Goal: Contribute content: Contribute content

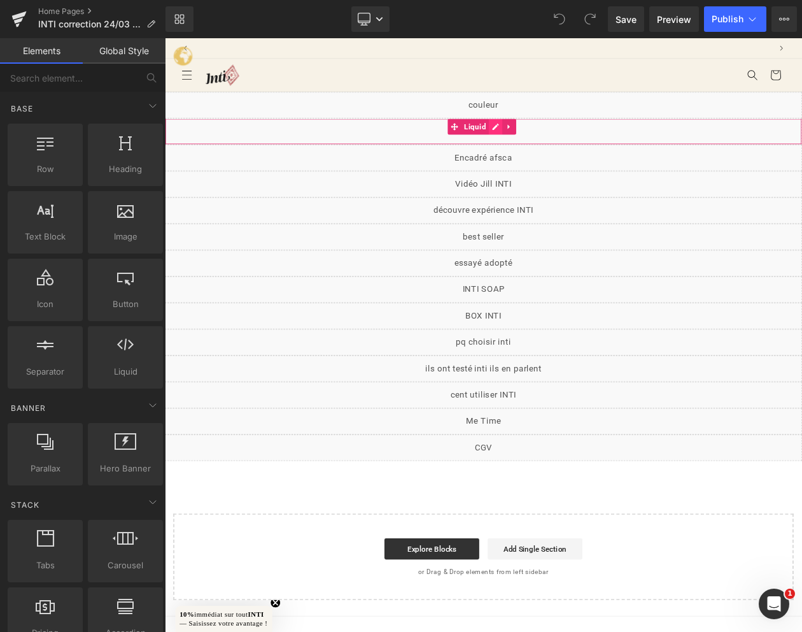
scroll to position [0, 693]
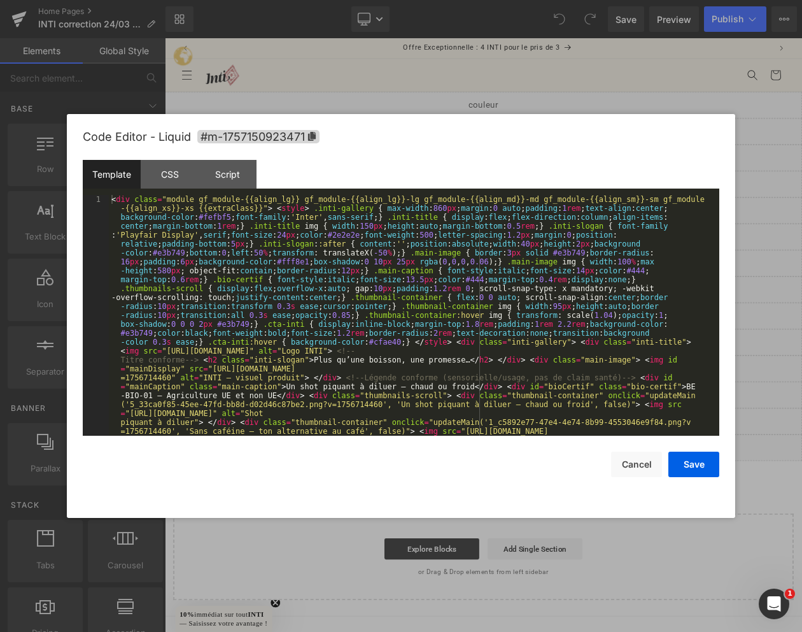
click at [559, 145] on div "Liquid" at bounding box center [550, 151] width 770 height 32
click at [632, 457] on button "Cancel" at bounding box center [636, 463] width 51 height 25
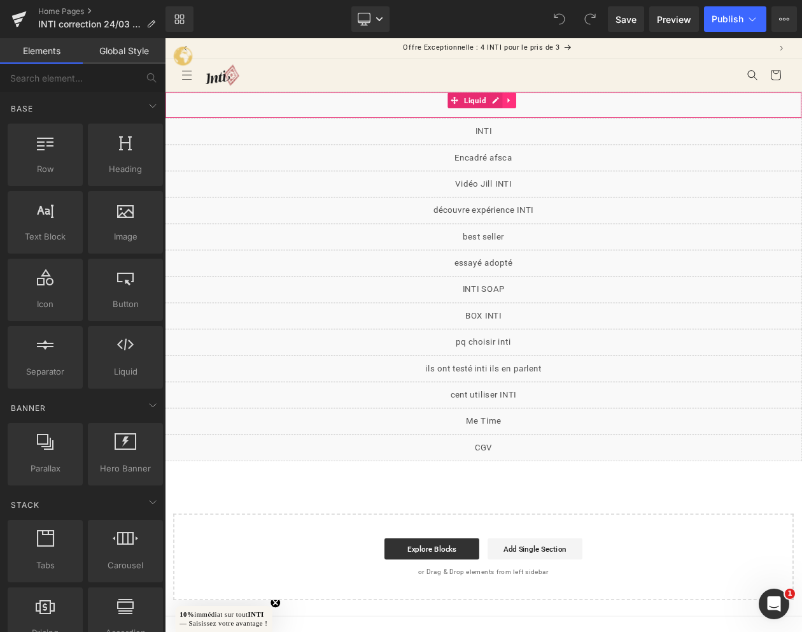
click at [577, 117] on icon at bounding box center [581, 114] width 9 height 10
click at [567, 117] on link at bounding box center [573, 113] width 17 height 19
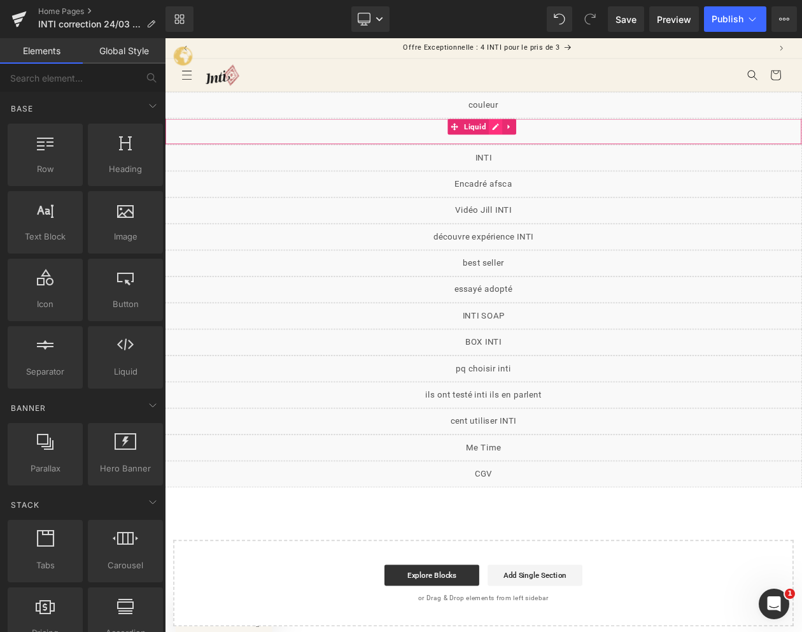
click at [560, 146] on icon at bounding box center [564, 146] width 9 height 10
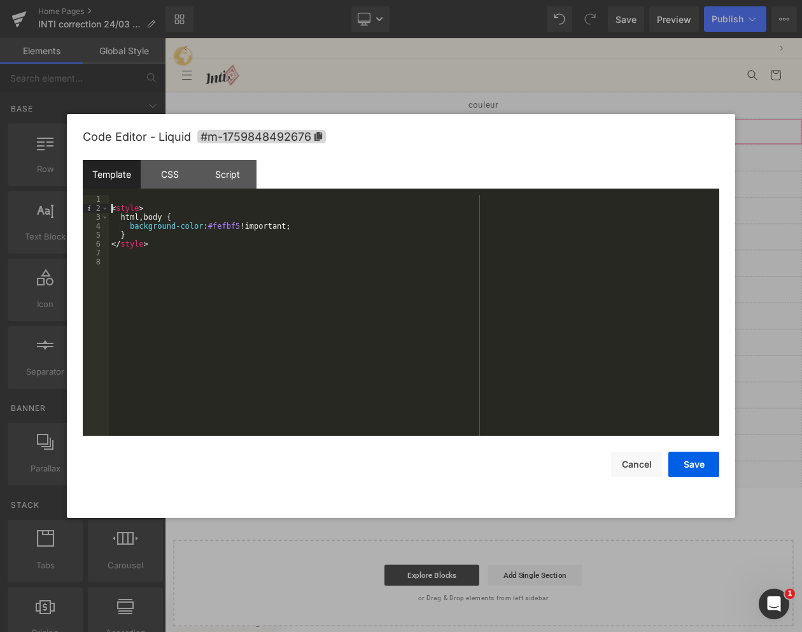
scroll to position [0, 0]
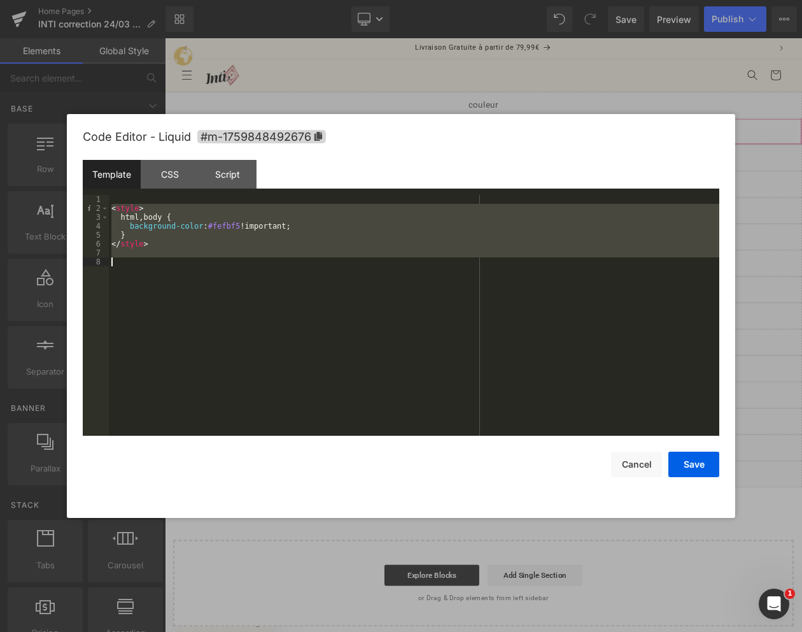
drag, startPoint x: 113, startPoint y: 206, endPoint x: 192, endPoint y: 318, distance: 136.7
click at [192, 318] on div "< style > html , body { background-color : #fefbf5 !important; } </ style >" at bounding box center [414, 324] width 611 height 258
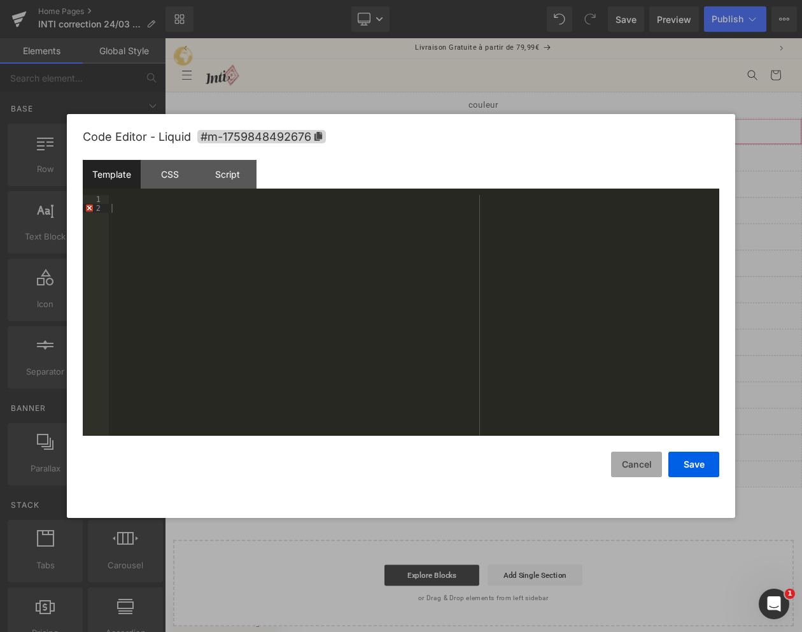
click at [645, 464] on button "Cancel" at bounding box center [636, 463] width 51 height 25
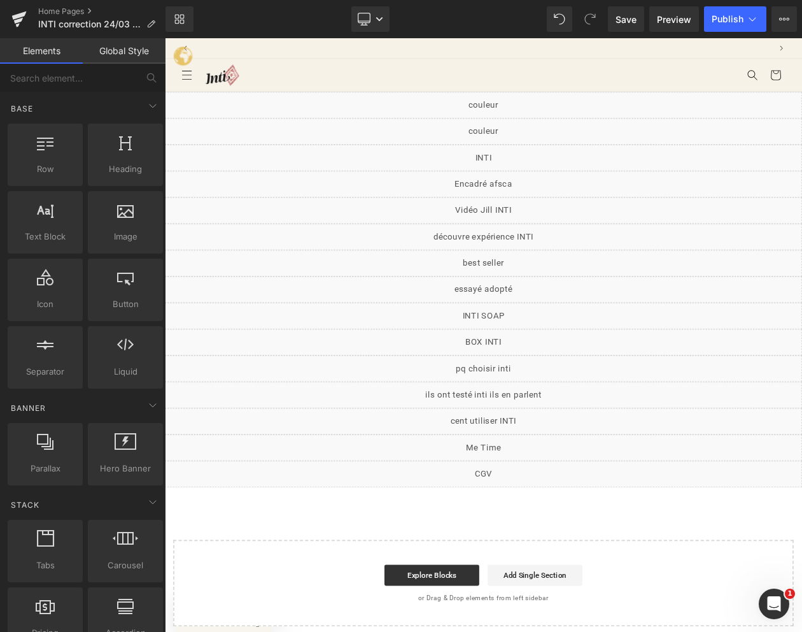
scroll to position [0, 693]
click at [422, 575] on div "Rendering Content" at bounding box center [401, 581] width 78 height 14
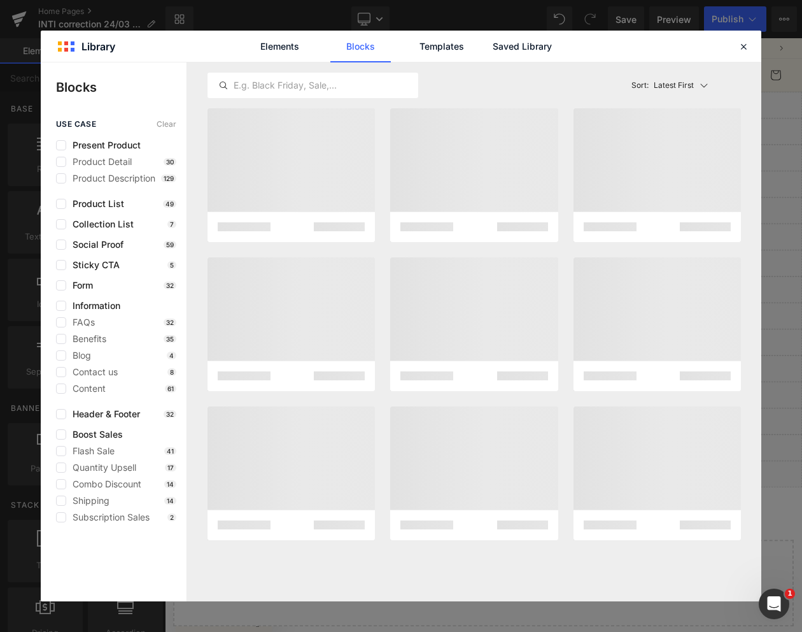
click at [453, 579] on div "Latest First Most View Latest First Sort: Latest First" at bounding box center [474, 331] width 574 height 539
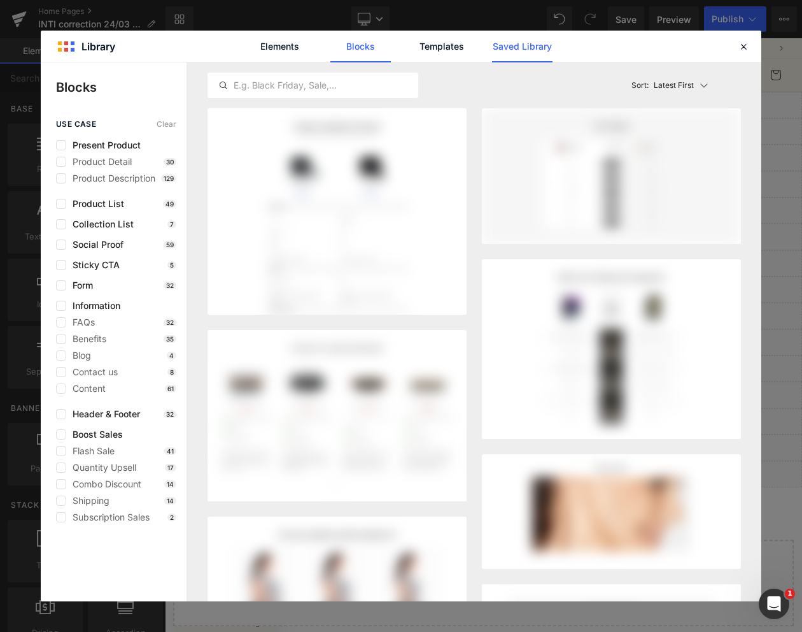
click at [511, 48] on link "Saved Library" at bounding box center [522, 47] width 60 height 32
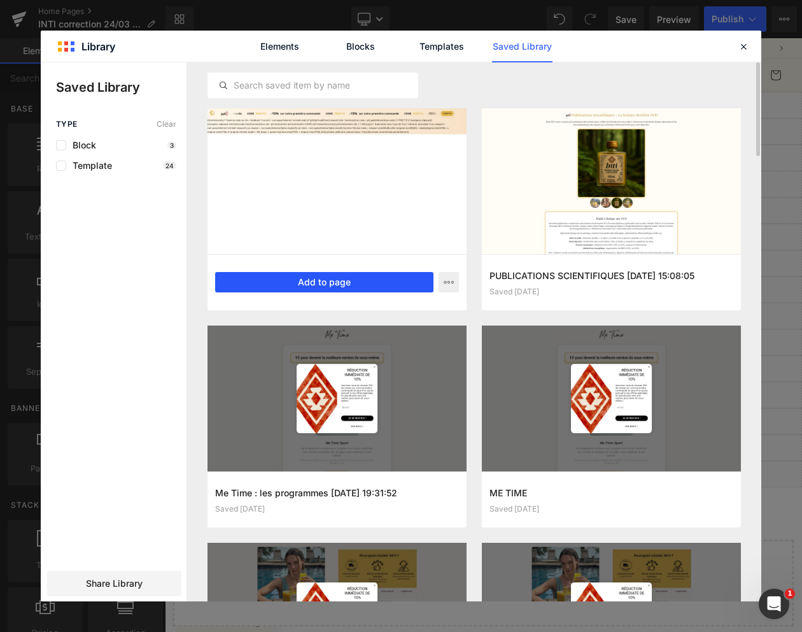
click at [394, 286] on button "Add to page" at bounding box center [324, 282] width 218 height 20
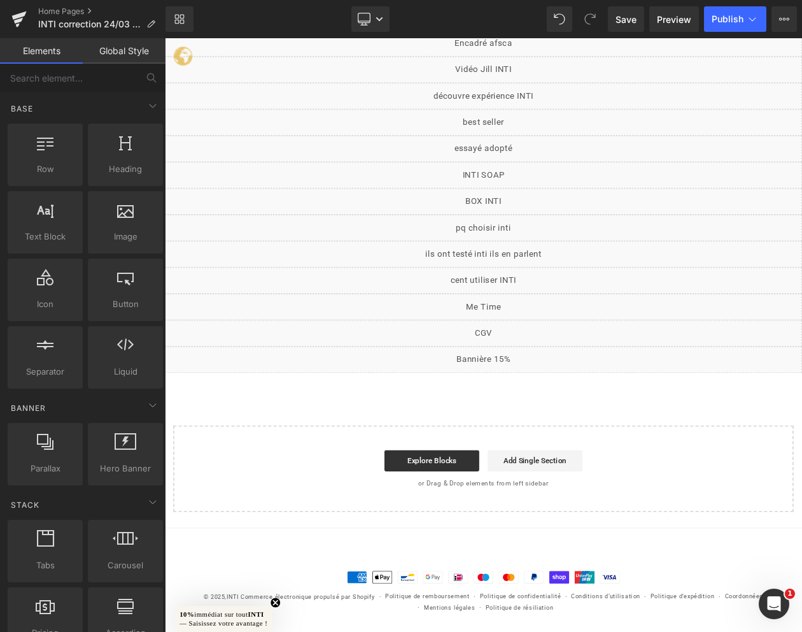
scroll to position [169, 0]
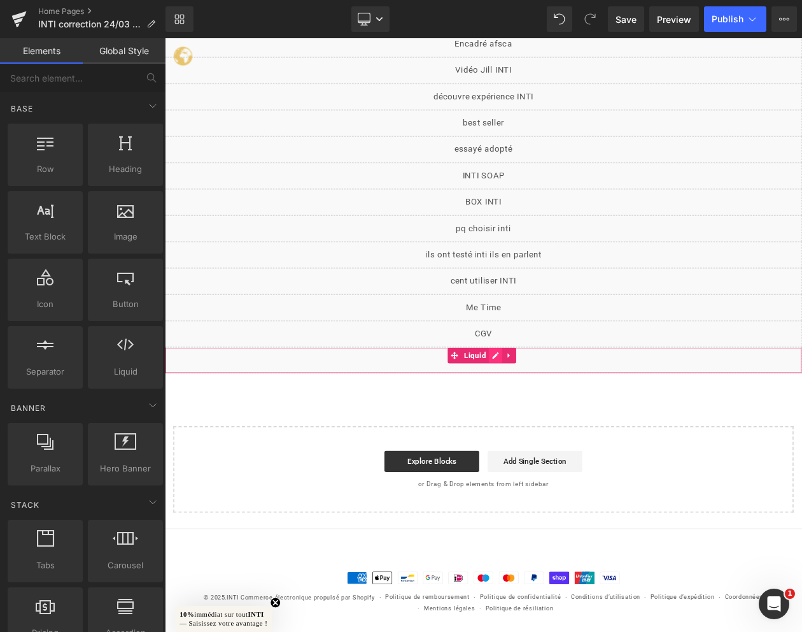
click at [564, 424] on div "Liquid" at bounding box center [550, 427] width 770 height 32
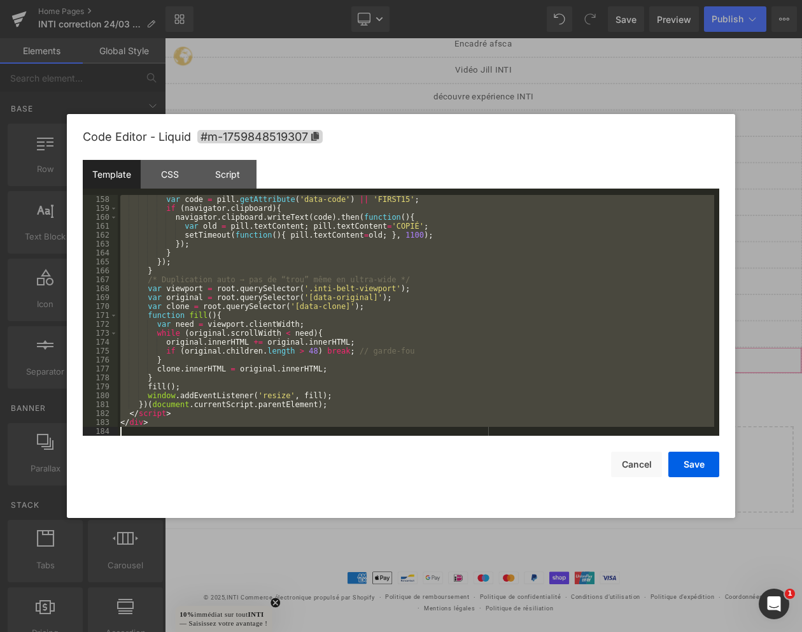
scroll to position [1435, 0]
drag, startPoint x: 122, startPoint y: 199, endPoint x: 290, endPoint y: 513, distance: 356.4
click at [290, 513] on div "Code Editor - Liquid #m-1759848519307 Template CSS Script Data 158 159 160 161 …" at bounding box center [401, 316] width 637 height 404
click at [641, 467] on button "Cancel" at bounding box center [636, 463] width 51 height 25
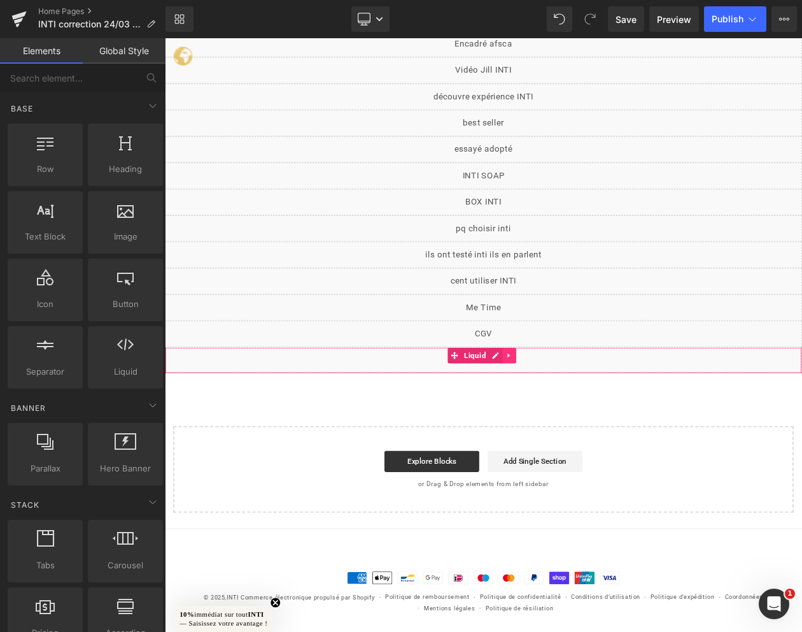
click at [579, 420] on icon at bounding box center [580, 422] width 3 height 6
click at [588, 425] on icon at bounding box center [589, 421] width 9 height 9
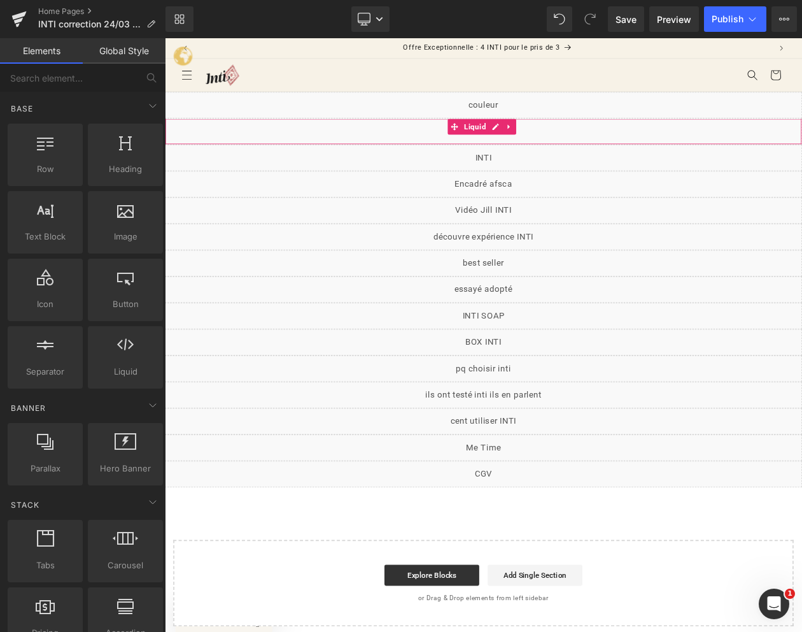
click at [560, 148] on div "Liquid" at bounding box center [550, 151] width 770 height 32
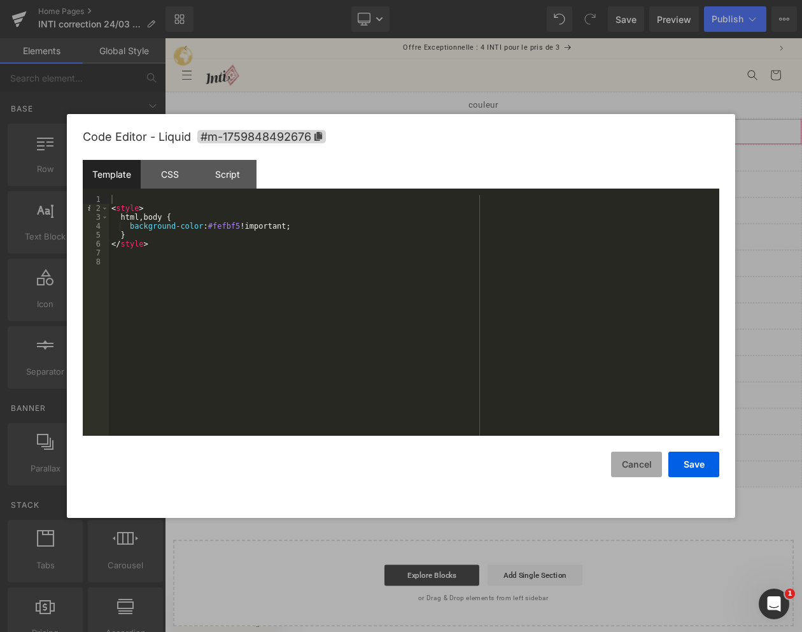
click at [625, 467] on button "Cancel" at bounding box center [636, 463] width 51 height 25
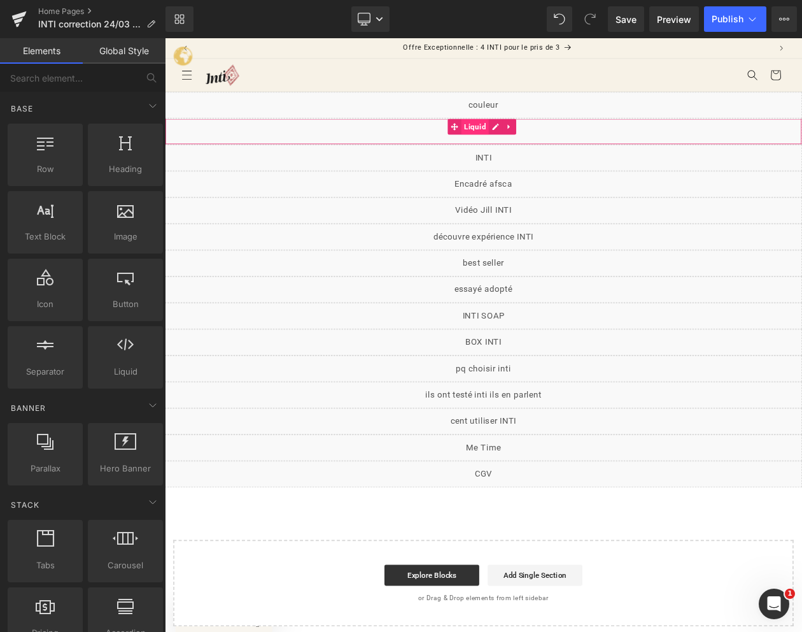
click at [535, 148] on span "Liquid" at bounding box center [539, 145] width 33 height 19
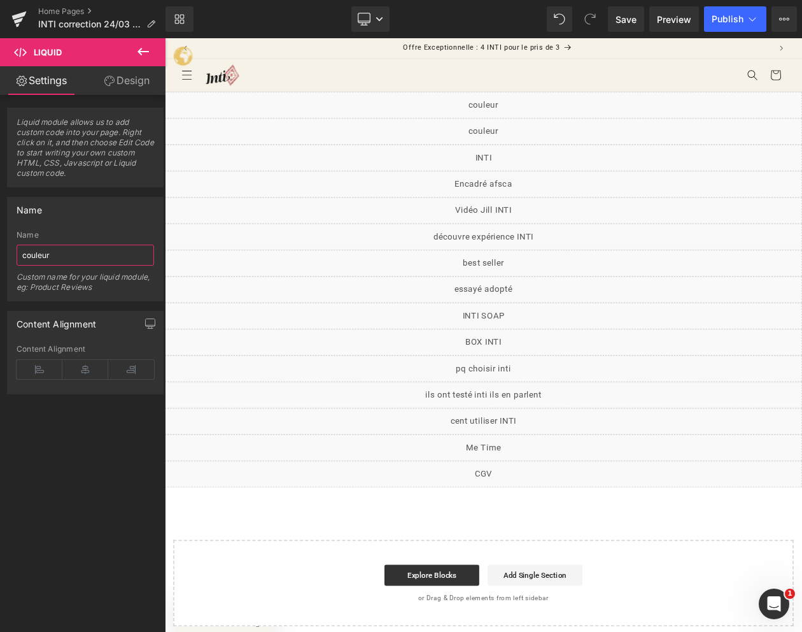
drag, startPoint x: 79, startPoint y: 255, endPoint x: -54, endPoint y: 252, distance: 133.1
click at [0, 252] on html "Liquid You are previewing how the will restyle your page. You can not edit Elem…" at bounding box center [401, 316] width 802 height 632
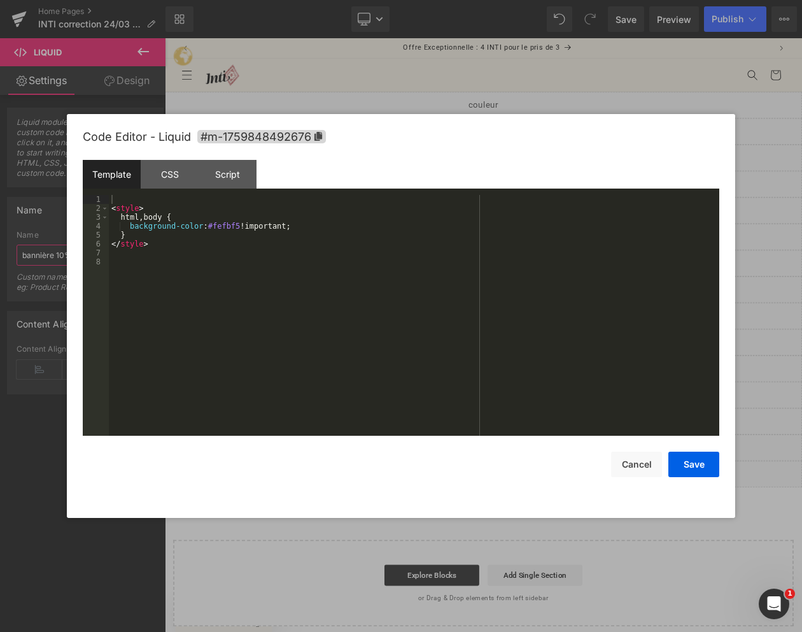
click at [567, 146] on div "Liquid" at bounding box center [550, 151] width 770 height 32
type input "bannière 10%"
drag, startPoint x: 113, startPoint y: 208, endPoint x: 246, endPoint y: 347, distance: 192.3
click at [246, 347] on div "< style > html , body { background-color : #fefbf5 !important; } </ style >" at bounding box center [414, 324] width 611 height 258
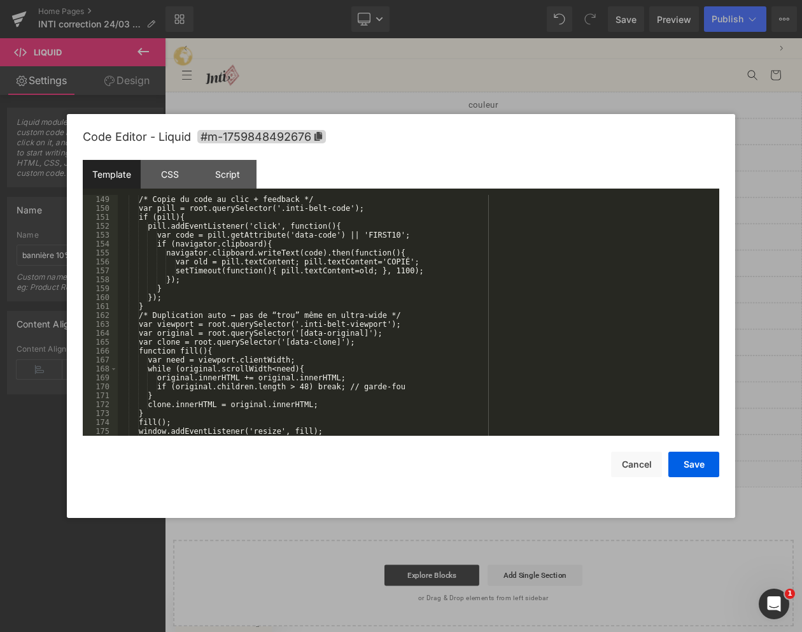
scroll to position [0, 0]
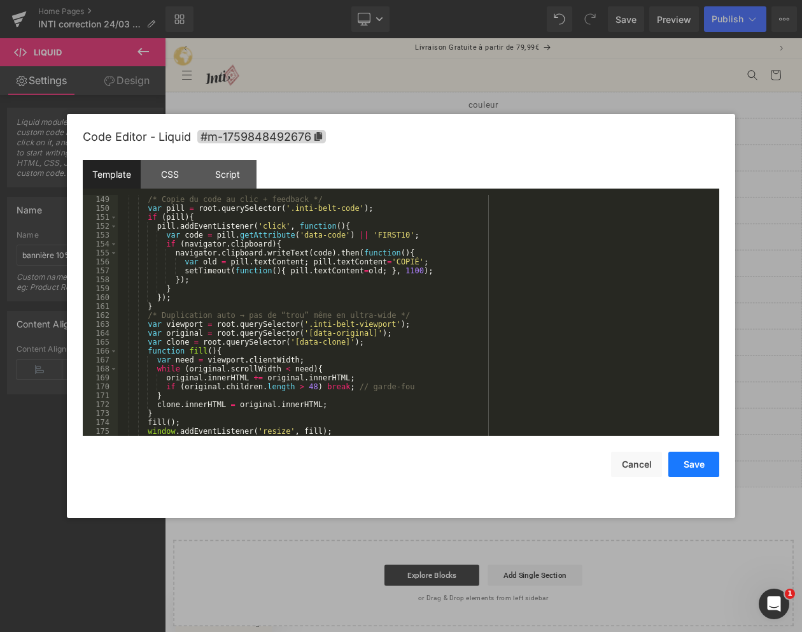
click at [698, 471] on button "Save" at bounding box center [694, 463] width 51 height 25
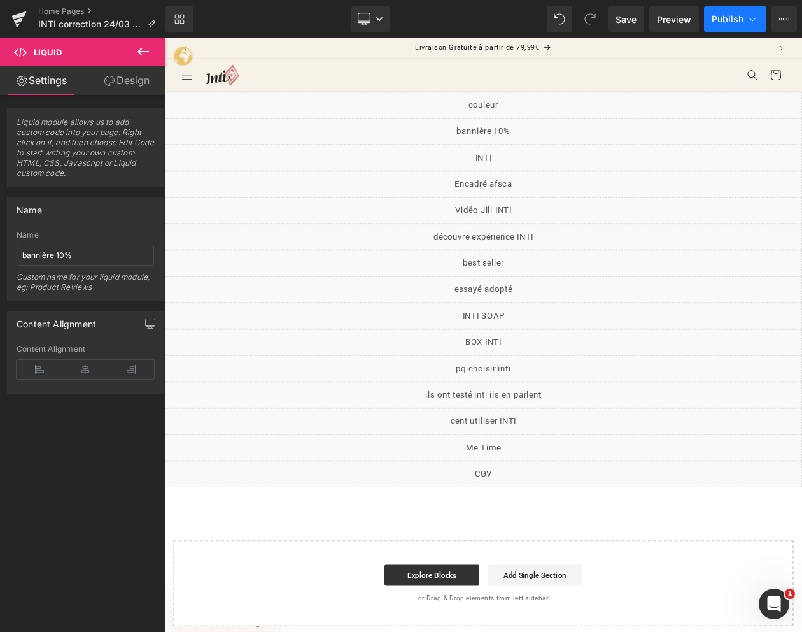
click at [737, 23] on span "Publish" at bounding box center [728, 19] width 32 height 10
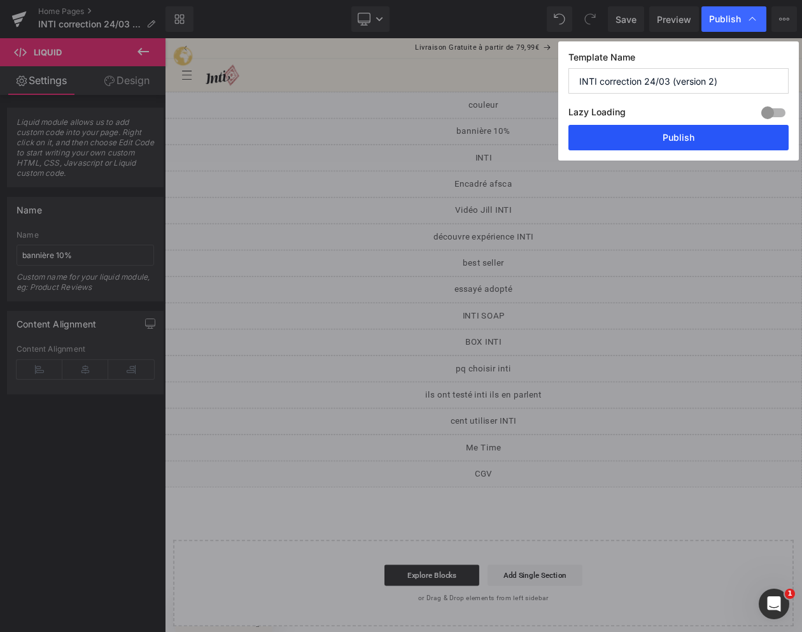
click at [670, 128] on button "Publish" at bounding box center [679, 137] width 220 height 25
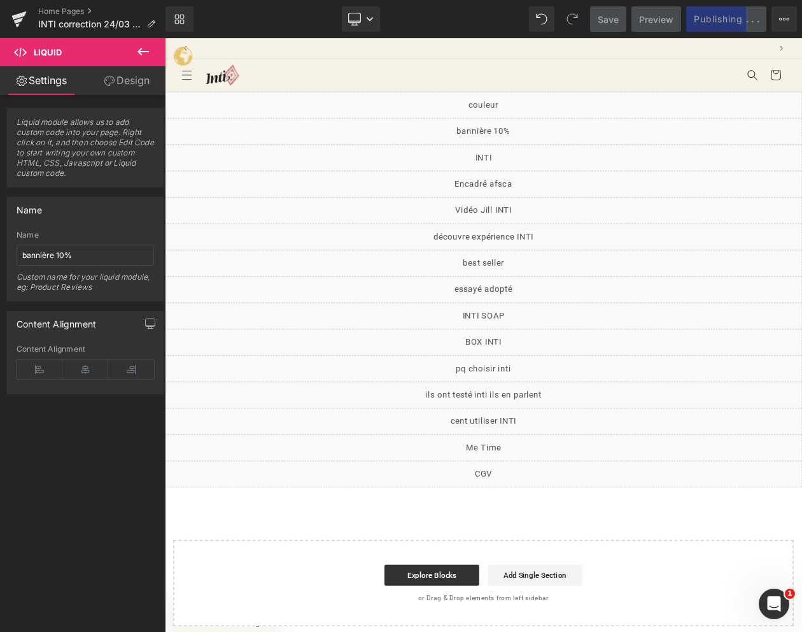
scroll to position [0, 693]
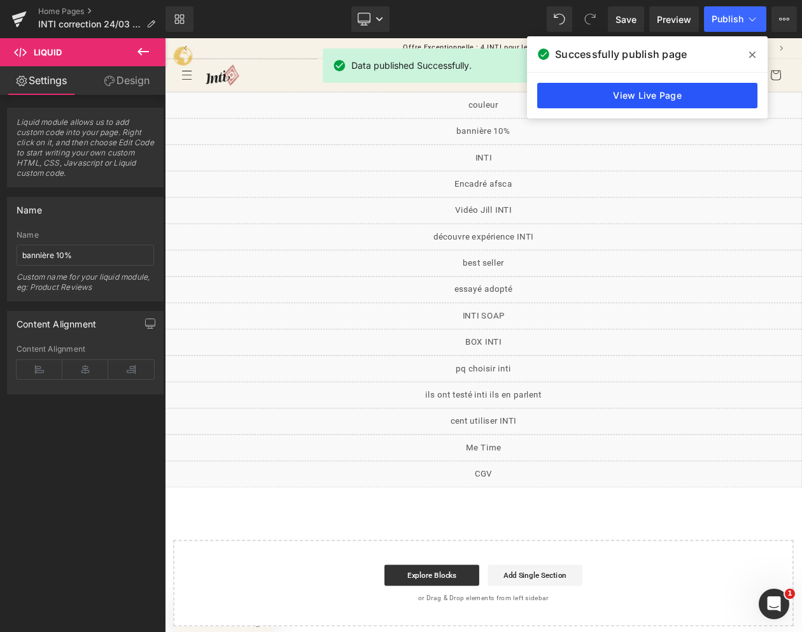
click at [667, 96] on link "View Live Page" at bounding box center [647, 95] width 220 height 25
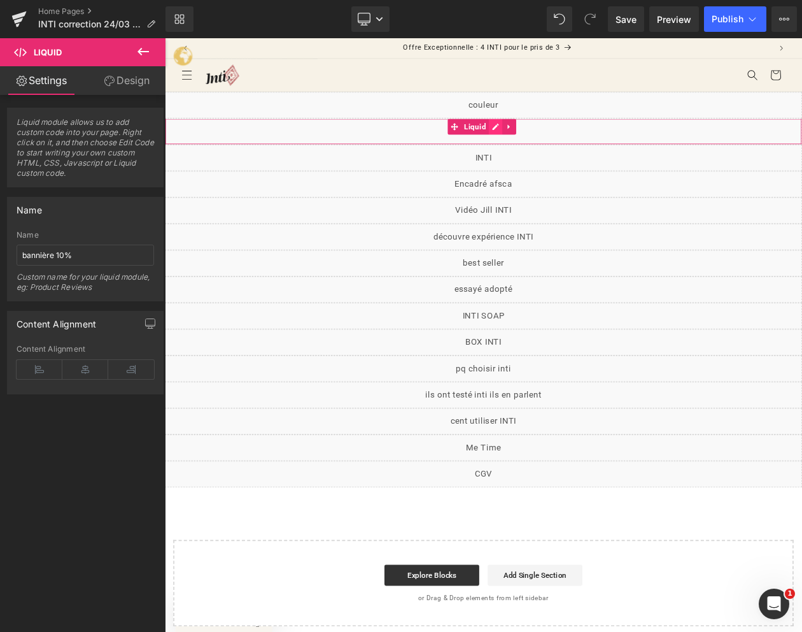
click at [563, 146] on icon at bounding box center [565, 145] width 8 height 8
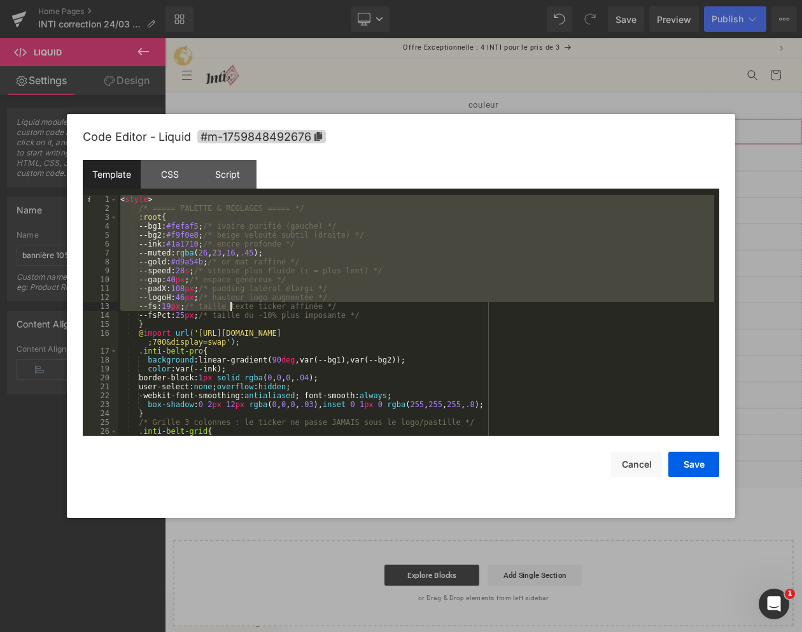
scroll to position [1382, 0]
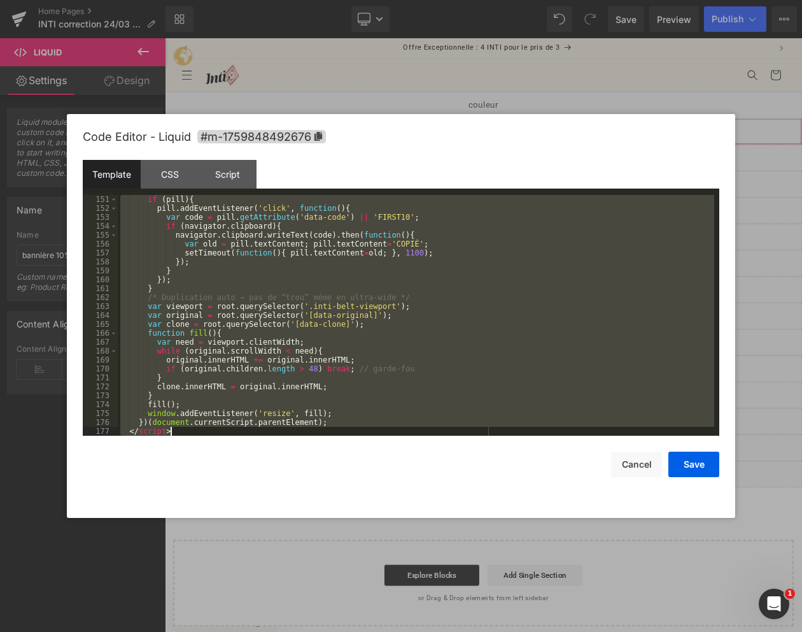
drag, startPoint x: 120, startPoint y: 200, endPoint x: 420, endPoint y: 633, distance: 526.7
click at [420, 631] on html "Liquid You are previewing how the will restyle your page. You can not edit Elem…" at bounding box center [401, 316] width 802 height 632
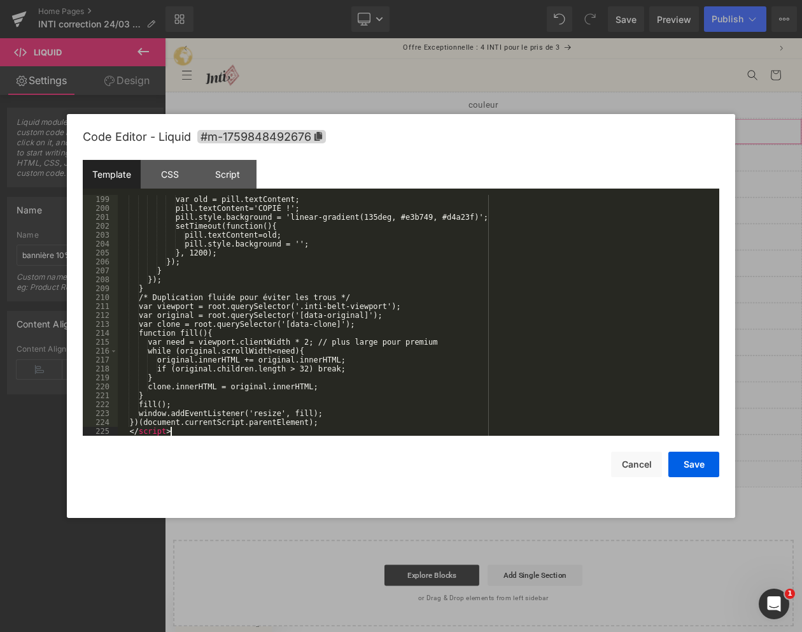
scroll to position [1792, 0]
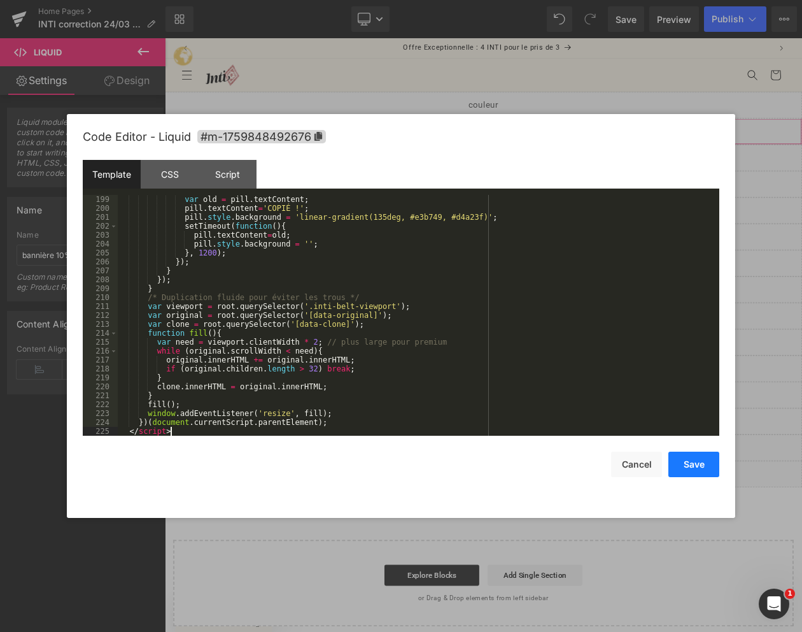
click at [688, 470] on button "Save" at bounding box center [694, 463] width 51 height 25
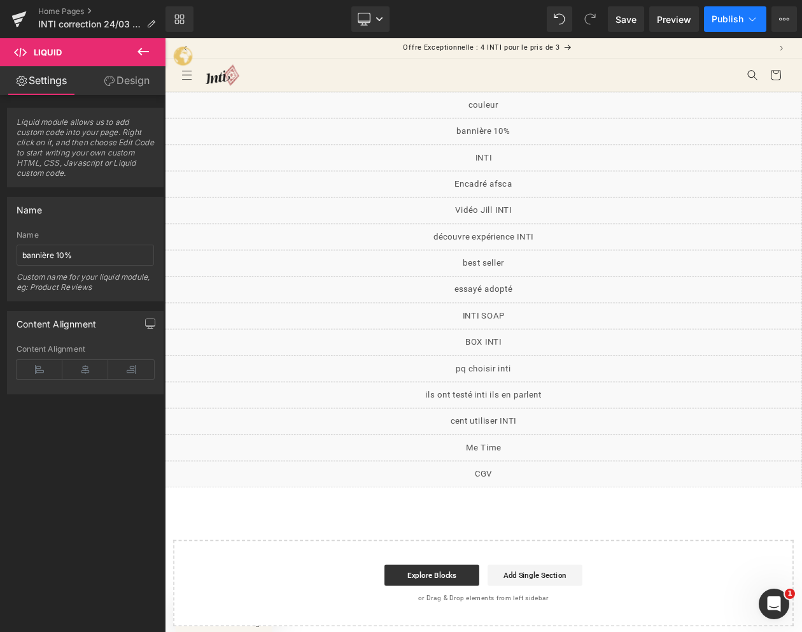
click at [718, 21] on span "Publish" at bounding box center [728, 19] width 32 height 10
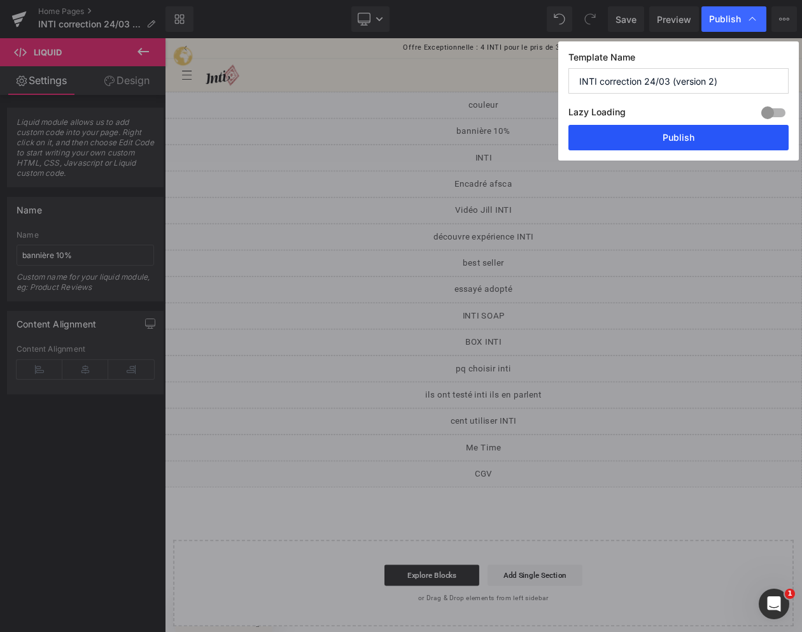
click at [646, 145] on button "Publish" at bounding box center [679, 137] width 220 height 25
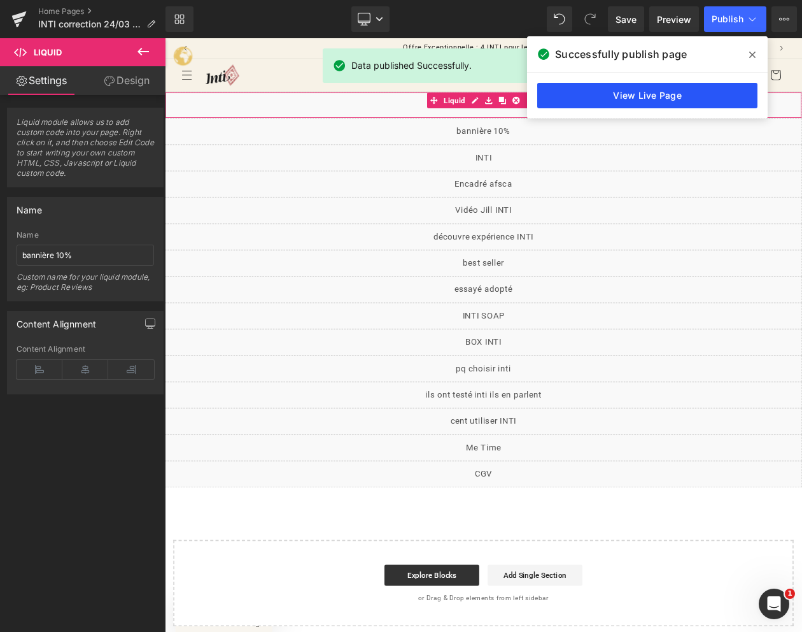
click at [623, 97] on link "View Live Page" at bounding box center [647, 95] width 220 height 25
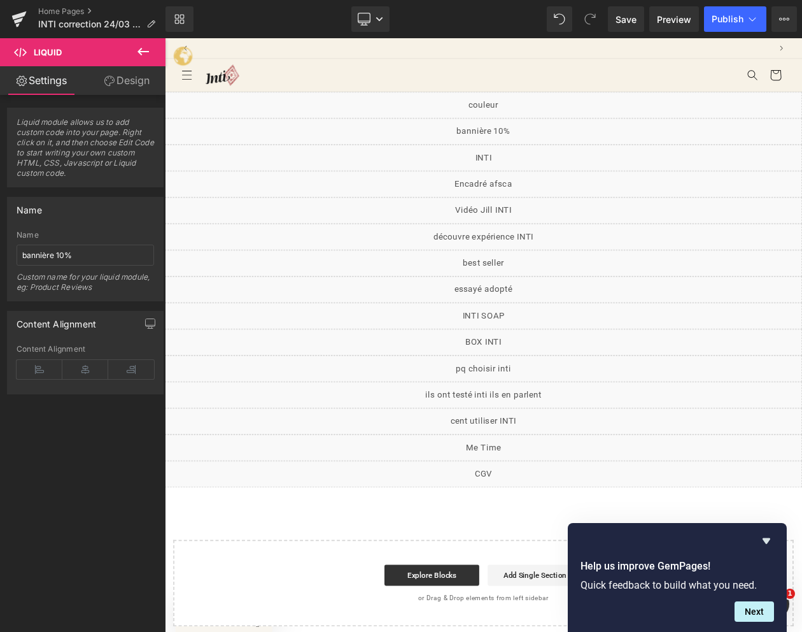
scroll to position [0, 0]
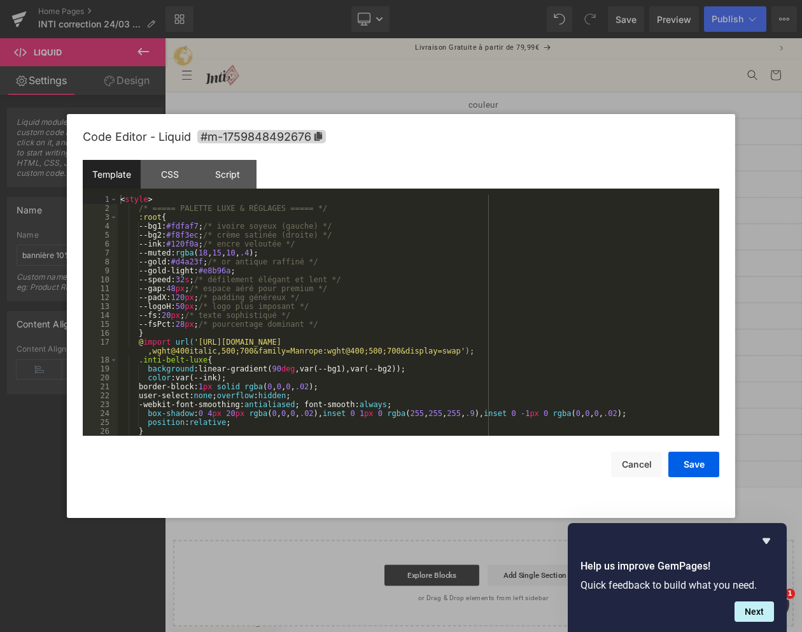
drag, startPoint x: 567, startPoint y: 145, endPoint x: 521, endPoint y: 258, distance: 121.7
click at [567, 145] on div "Liquid" at bounding box center [550, 151] width 770 height 32
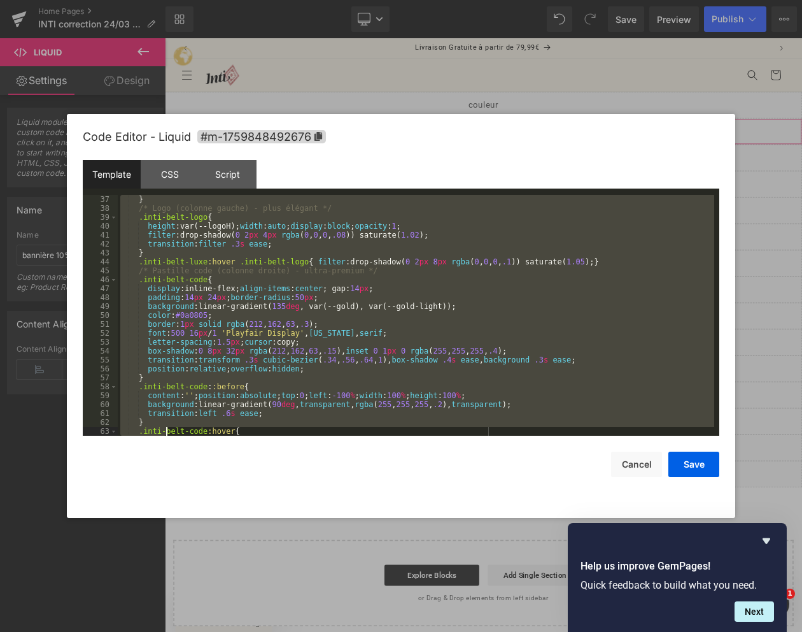
scroll to position [1792, 0]
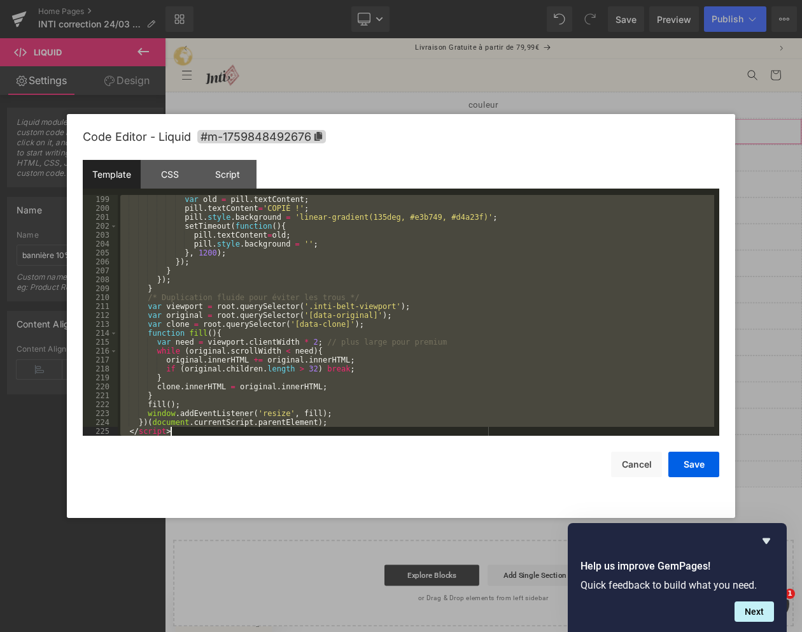
drag, startPoint x: 124, startPoint y: 202, endPoint x: 165, endPoint y: 714, distance: 514.2
click at [165, 631] on html "Liquid You are previewing how the will restyle your page. You can not edit Elem…" at bounding box center [401, 316] width 802 height 632
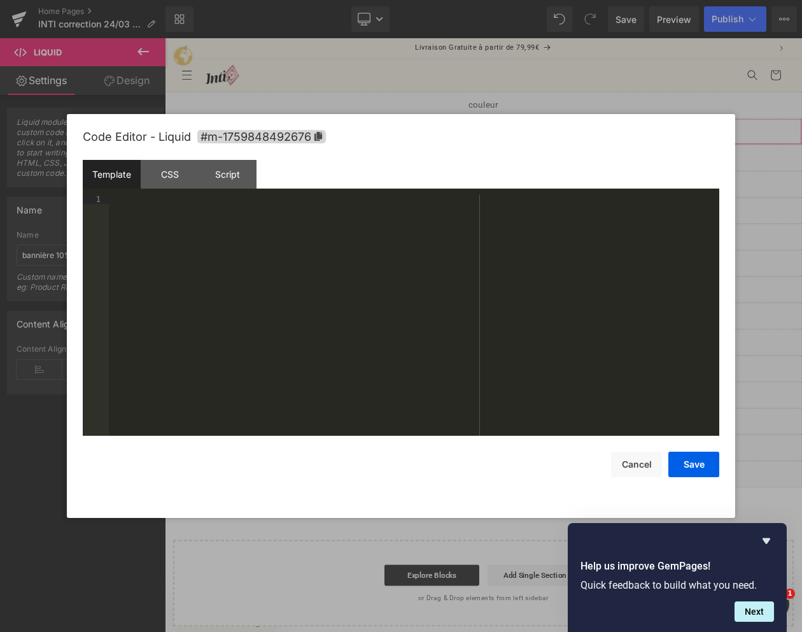
scroll to position [1444, 0]
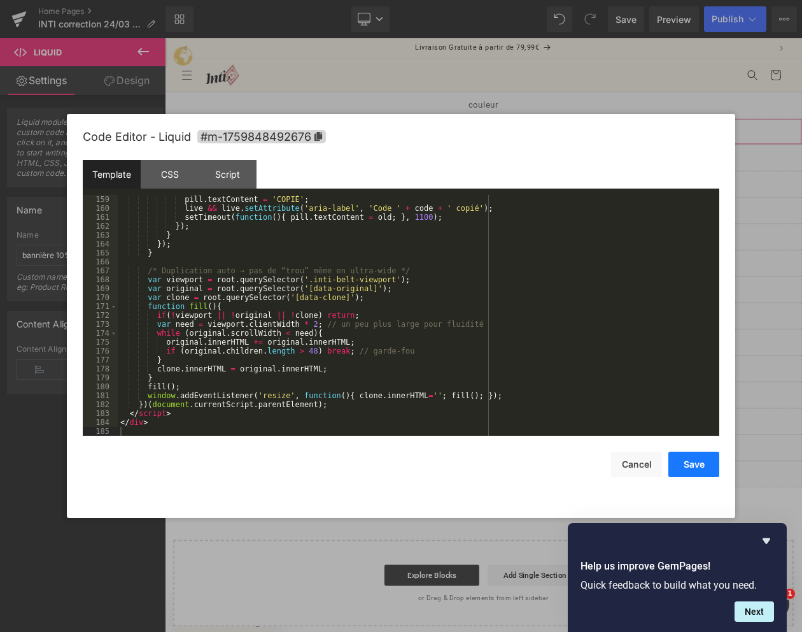
click at [693, 470] on button "Save" at bounding box center [694, 463] width 51 height 25
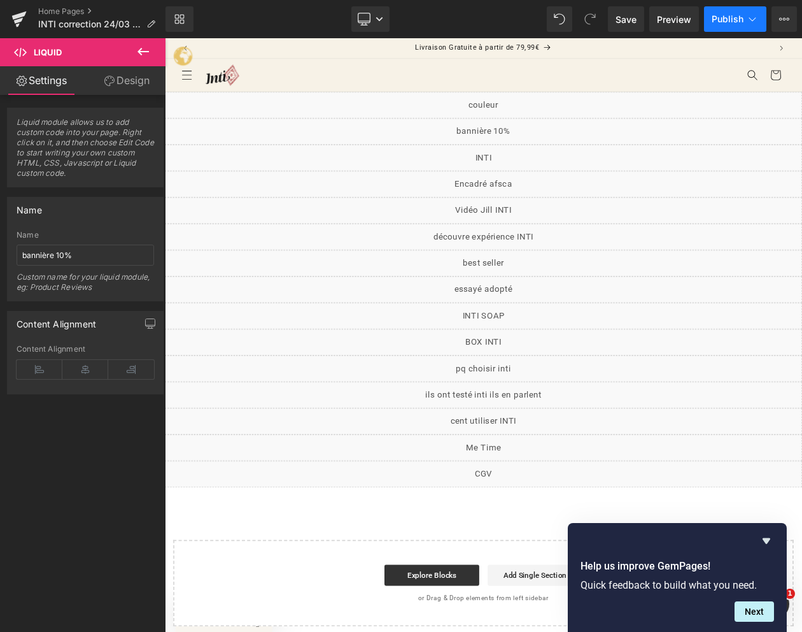
click at [727, 29] on button "Publish" at bounding box center [735, 18] width 62 height 25
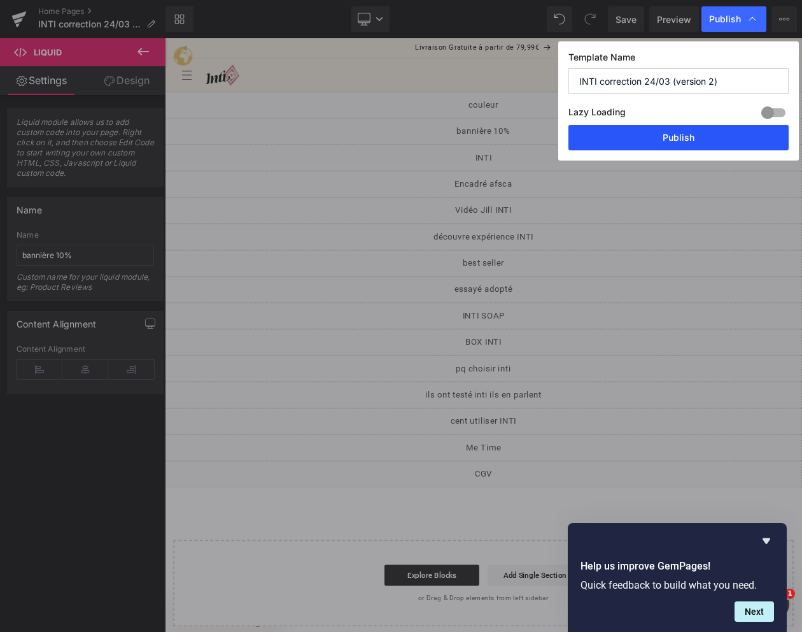
click at [675, 148] on button "Publish" at bounding box center [679, 137] width 220 height 25
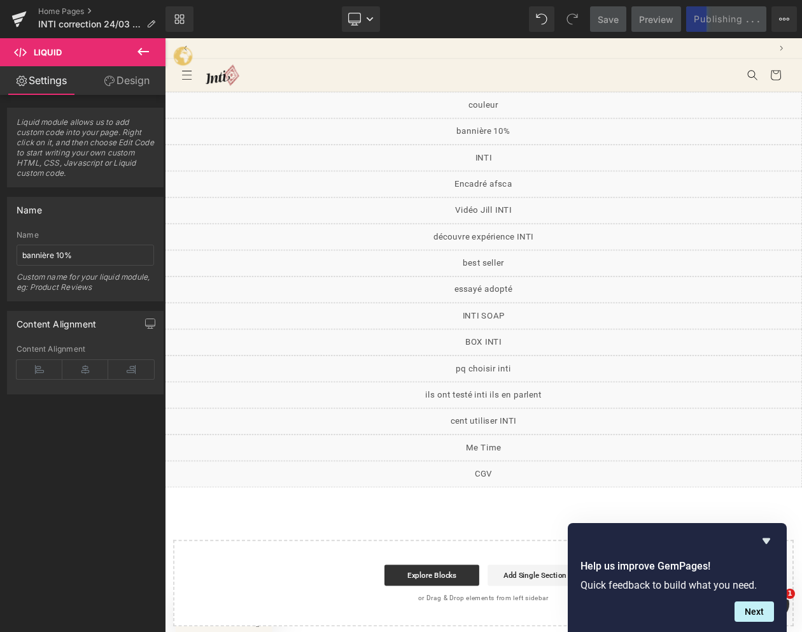
scroll to position [0, 693]
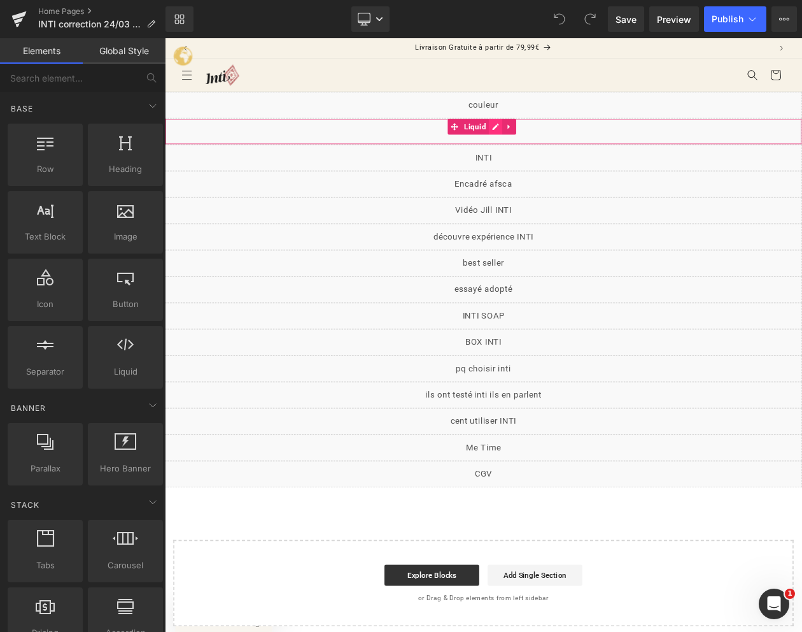
click at [564, 145] on icon at bounding box center [565, 145] width 8 height 8
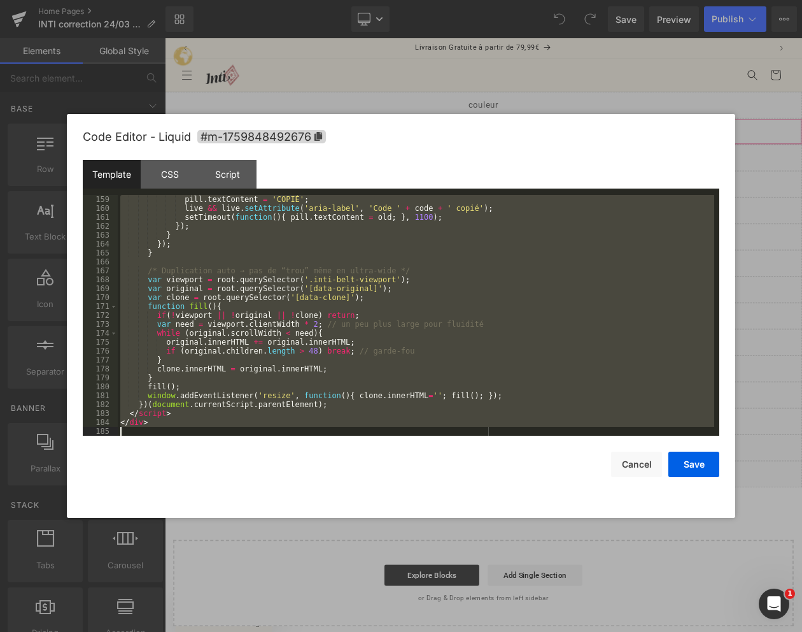
scroll to position [1444, 0]
drag, startPoint x: 119, startPoint y: 200, endPoint x: 221, endPoint y: 874, distance: 681.9
click at [221, 631] on html "You are previewing how the will restyle your page. You can not edit Elements in…" at bounding box center [401, 316] width 802 height 632
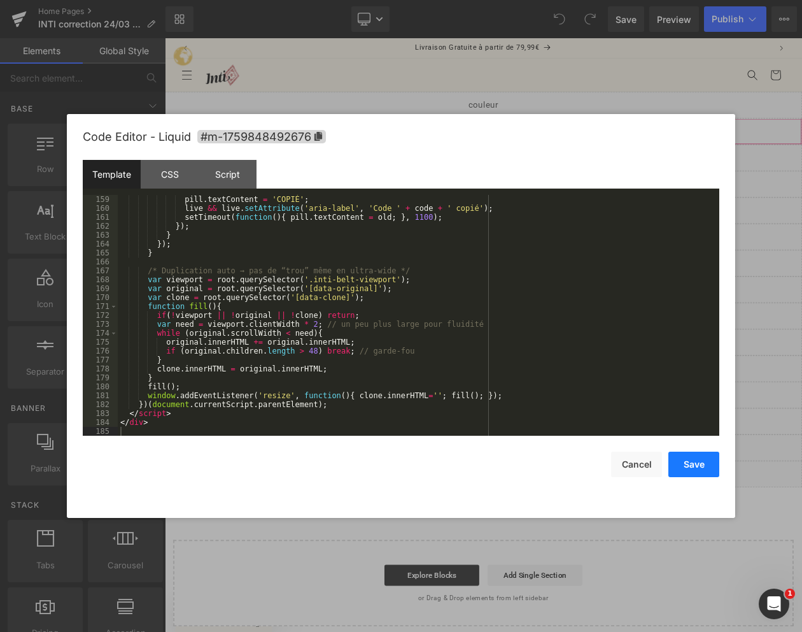
click at [691, 464] on button "Save" at bounding box center [694, 463] width 51 height 25
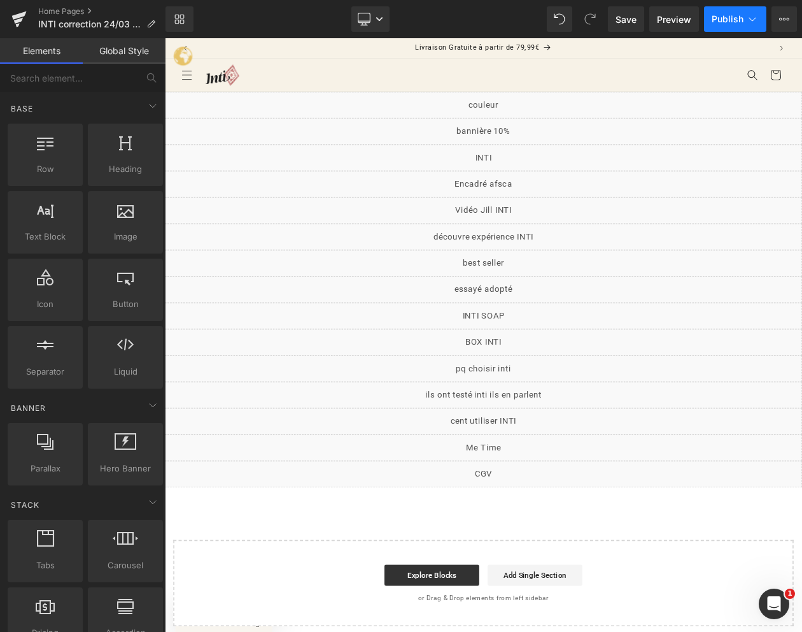
click at [726, 23] on span "Publish" at bounding box center [728, 19] width 32 height 10
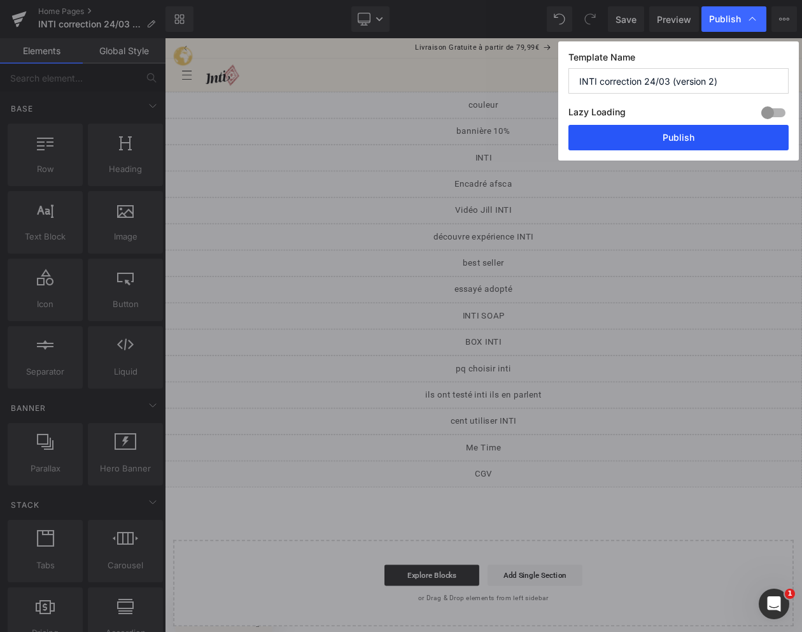
click at [678, 139] on button "Publish" at bounding box center [679, 137] width 220 height 25
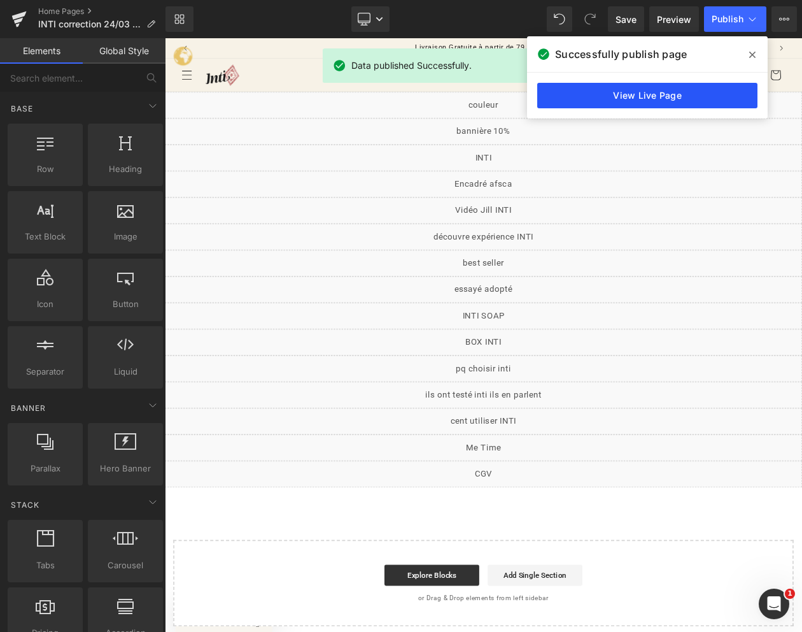
click at [630, 99] on link "View Live Page" at bounding box center [647, 95] width 220 height 25
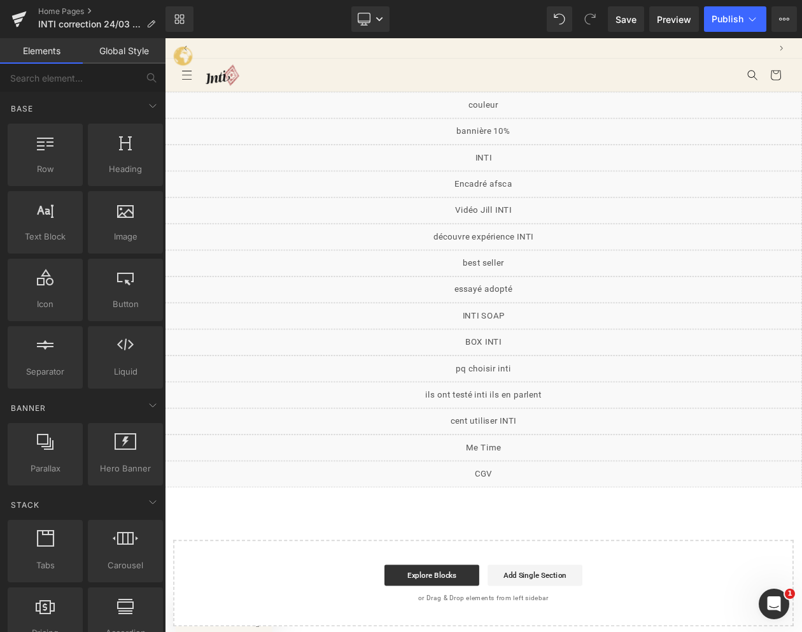
scroll to position [0, 693]
click at [620, 25] on span "Save" at bounding box center [626, 19] width 21 height 13
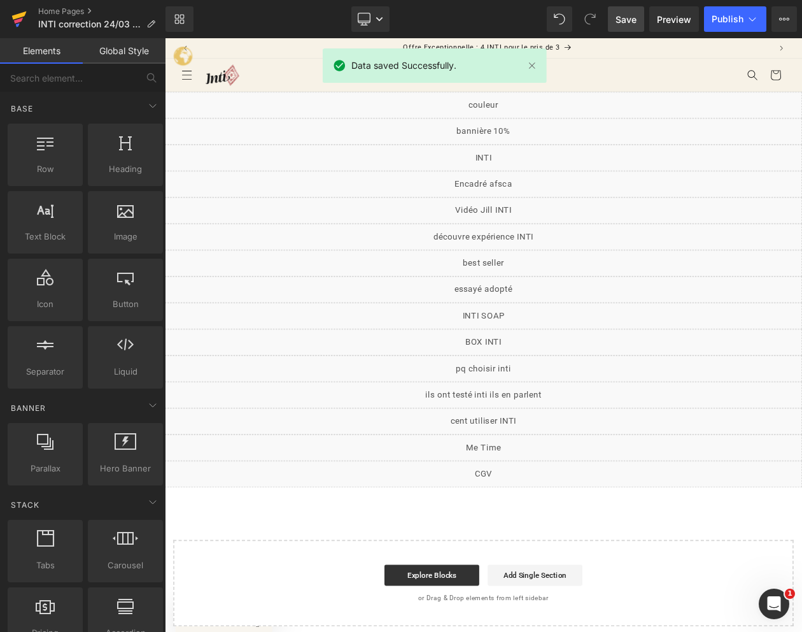
click at [16, 24] on icon at bounding box center [18, 19] width 15 height 32
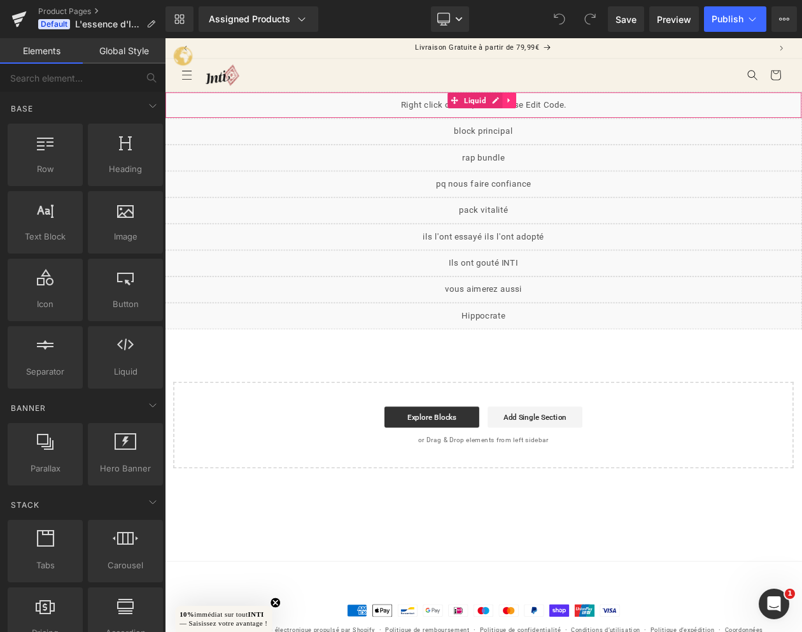
click at [581, 115] on icon at bounding box center [580, 114] width 3 height 6
click at [572, 116] on icon at bounding box center [573, 114] width 9 height 10
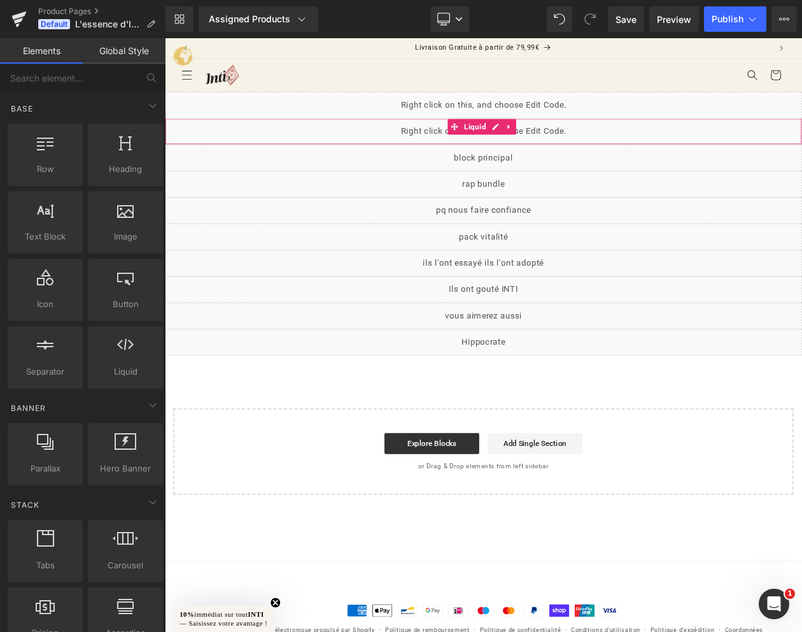
click at [414, 143] on div "Liquid" at bounding box center [550, 151] width 770 height 32
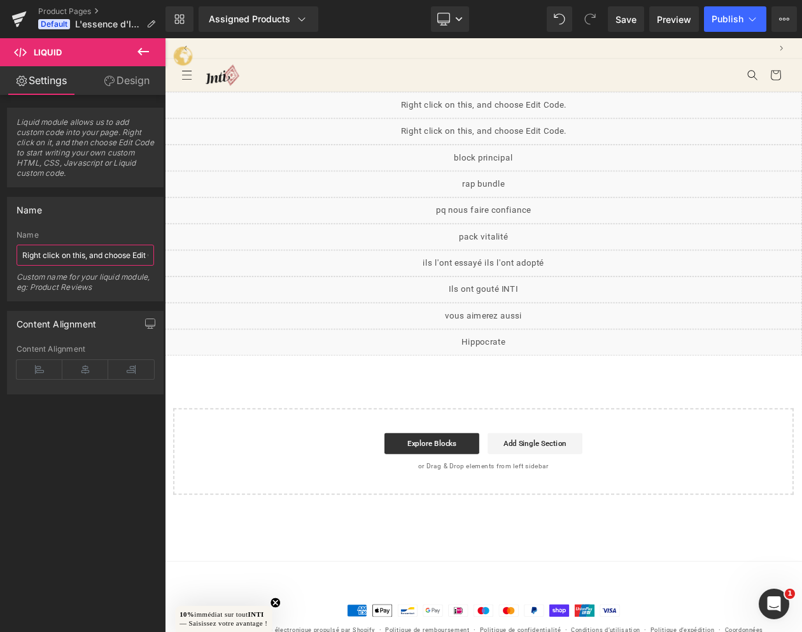
drag, startPoint x: 188, startPoint y: 294, endPoint x: 357, endPoint y: 300, distance: 168.8
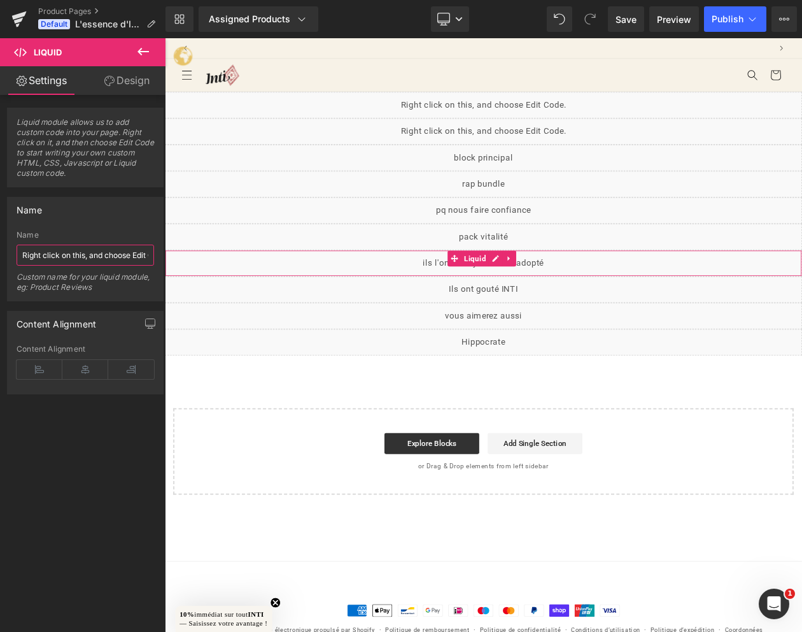
scroll to position [0, 693]
type input "banniere"
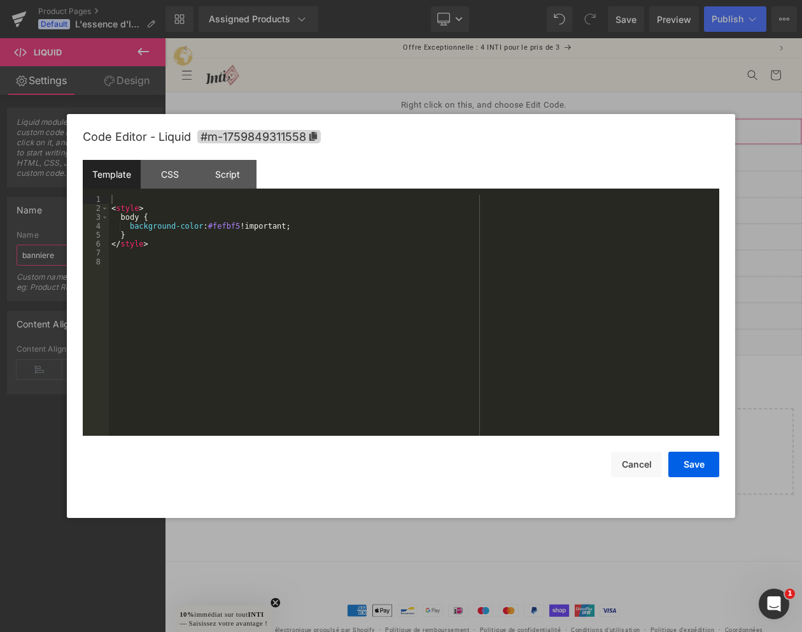
drag, startPoint x: 563, startPoint y: 146, endPoint x: 616, endPoint y: 177, distance: 60.5
click at [563, 146] on icon at bounding box center [565, 145] width 8 height 8
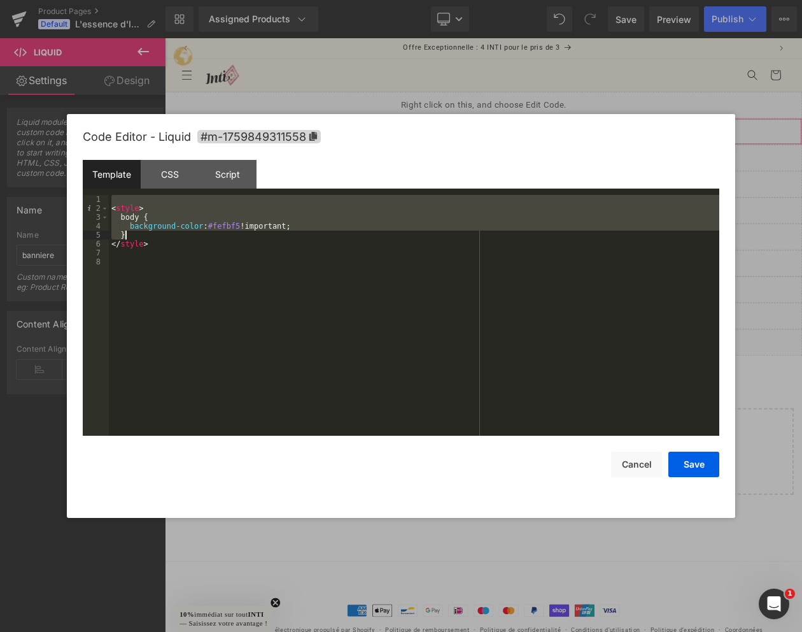
drag, startPoint x: 111, startPoint y: 197, endPoint x: 196, endPoint y: 374, distance: 196.8
click at [196, 374] on div "< style > body { background-color : #fefbf5 !important; } </ style >" at bounding box center [414, 324] width 611 height 258
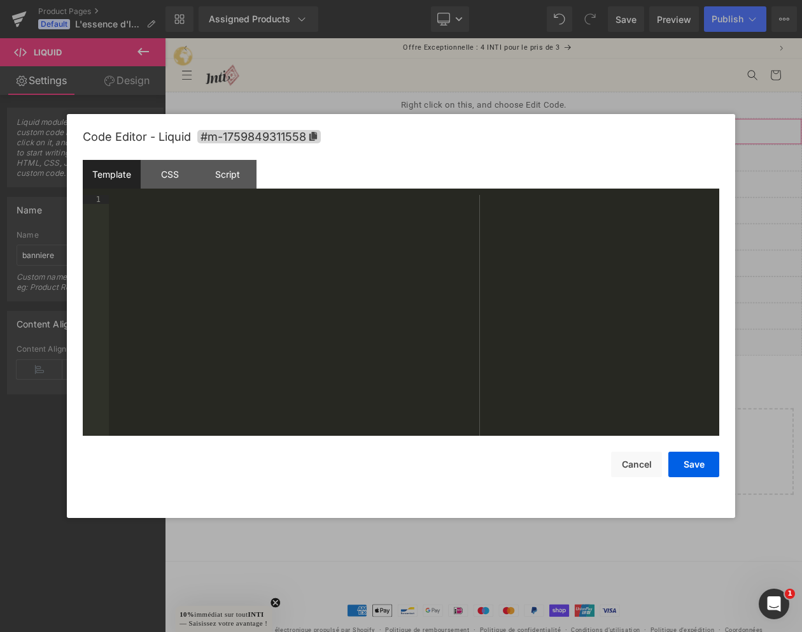
scroll to position [1444, 0]
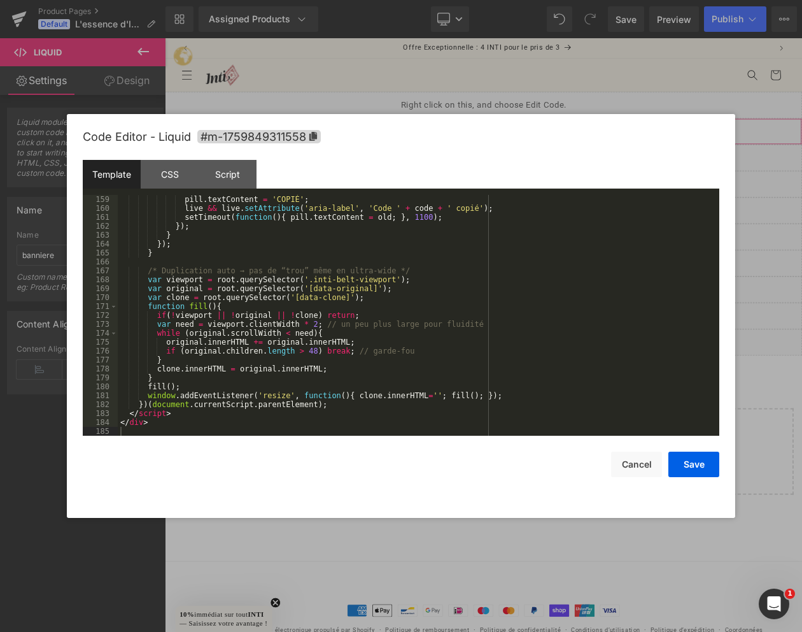
click at [695, 478] on div "Code Editor - Liquid #m-1759849311558 Template CSS Script Data 159 160 161 162 …" at bounding box center [401, 316] width 637 height 404
click at [690, 467] on button "Save" at bounding box center [694, 463] width 51 height 25
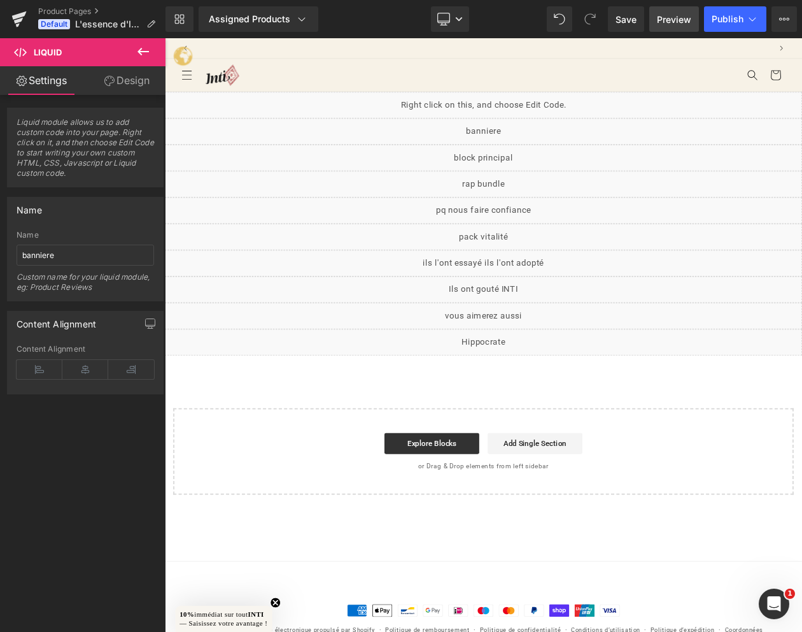
scroll to position [0, 0]
click at [625, 22] on span "Save" at bounding box center [626, 19] width 21 height 13
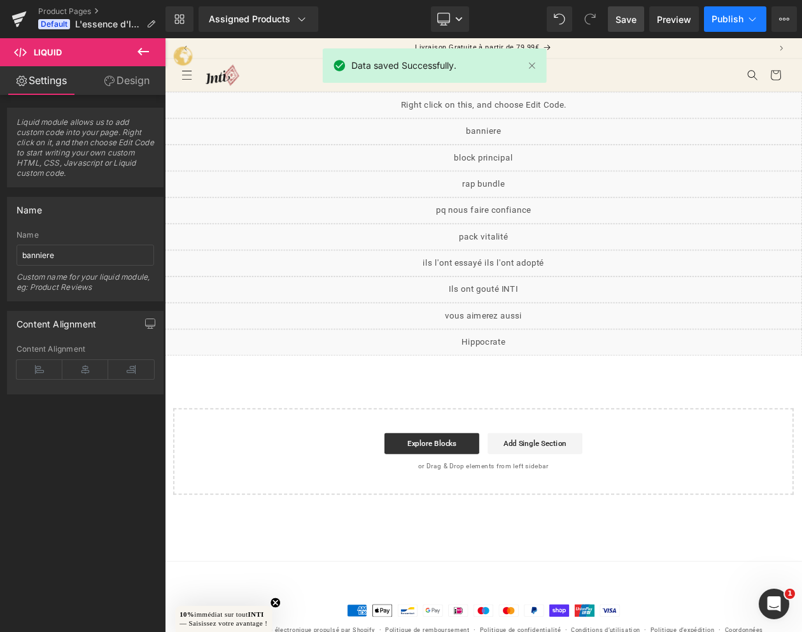
click at [733, 24] on button "Publish" at bounding box center [735, 18] width 62 height 25
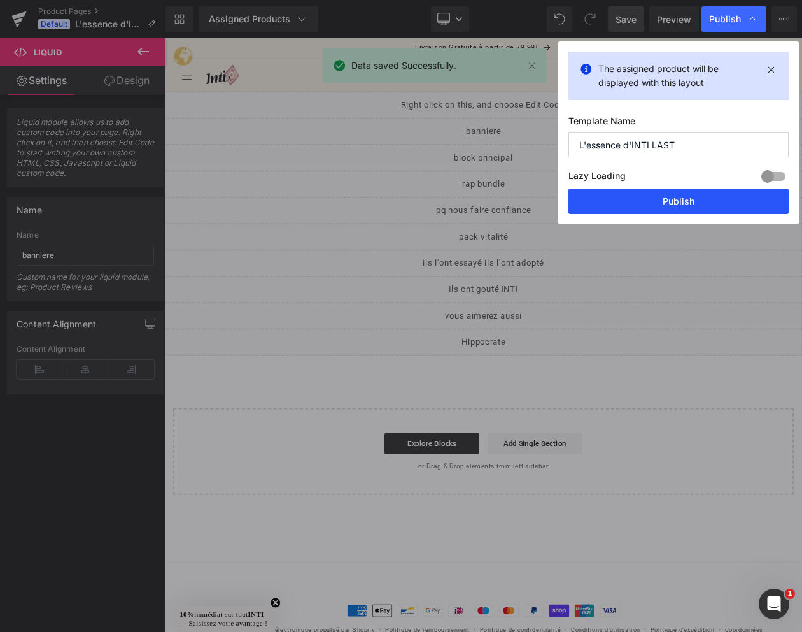
click at [656, 198] on button "Publish" at bounding box center [679, 200] width 220 height 25
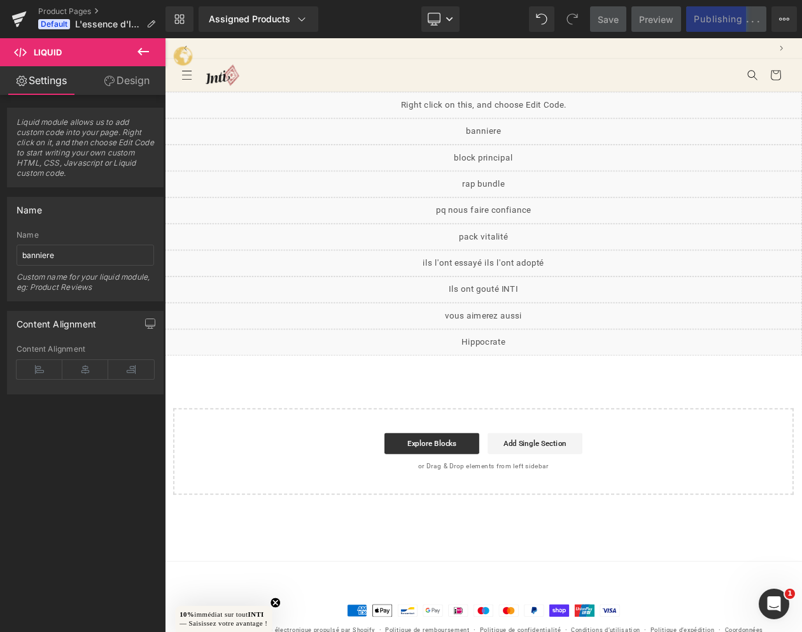
scroll to position [0, 693]
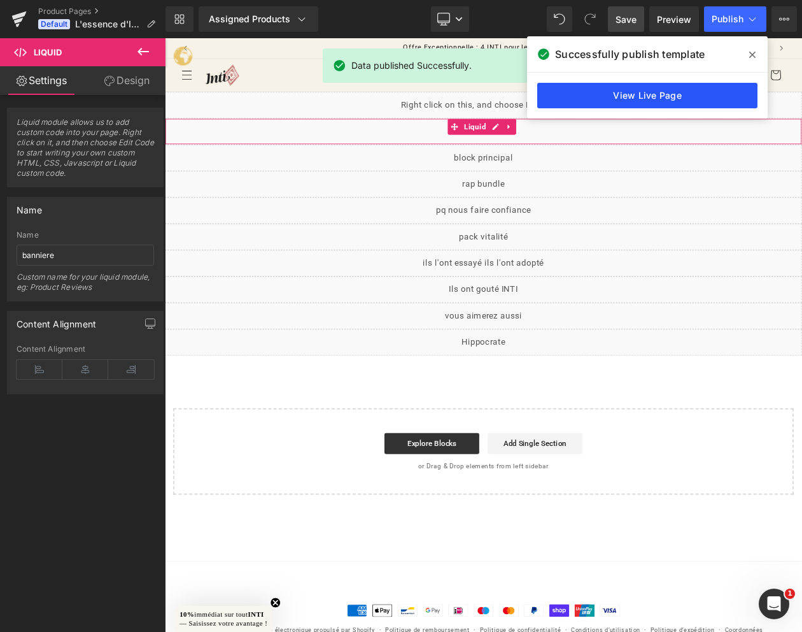
click at [651, 99] on link "View Live Page" at bounding box center [647, 95] width 220 height 25
